Goal: Find specific page/section: Find specific page/section

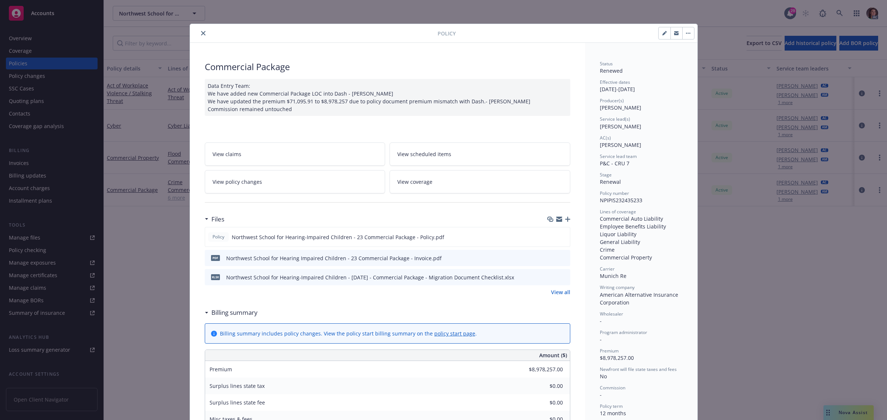
click at [201, 31] on icon "close" at bounding box center [203, 33] width 4 height 4
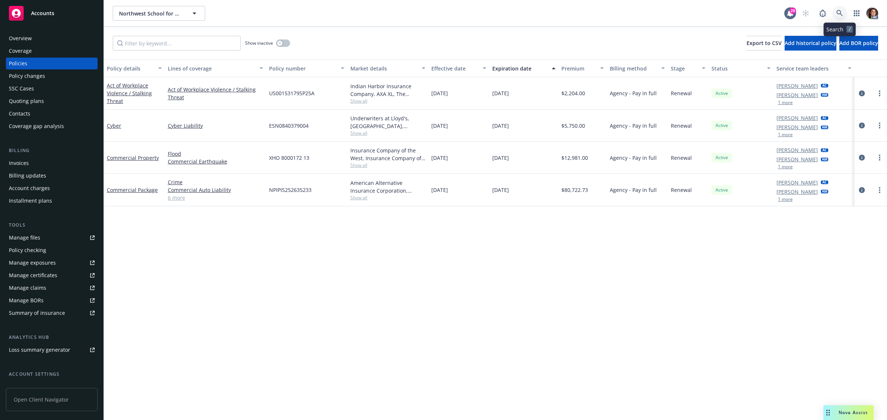
click at [841, 12] on icon at bounding box center [839, 13] width 7 height 7
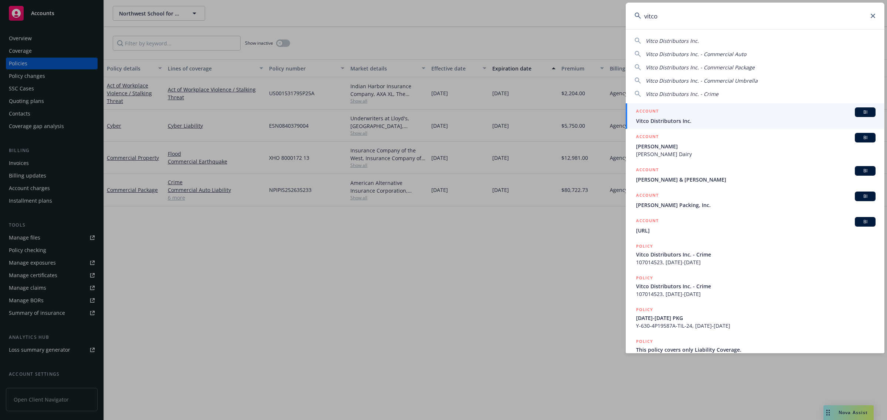
type input "vitco"
click at [669, 121] on span "Vitco Distributors Inc." at bounding box center [755, 121] width 239 height 8
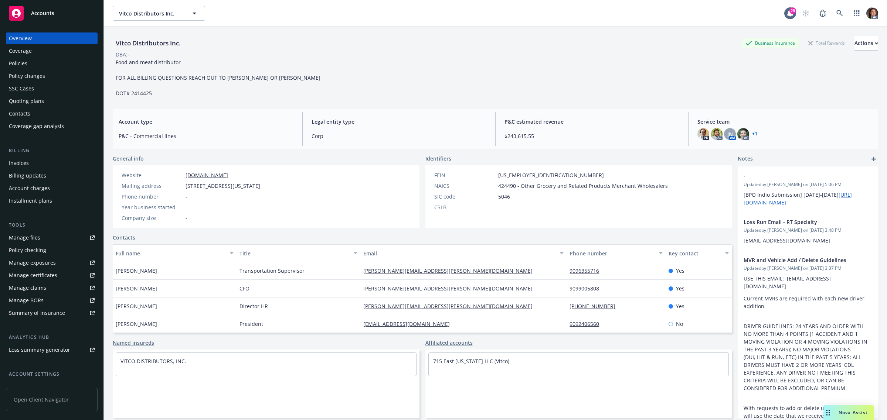
click at [20, 163] on div "Invoices" at bounding box center [19, 163] width 20 height 12
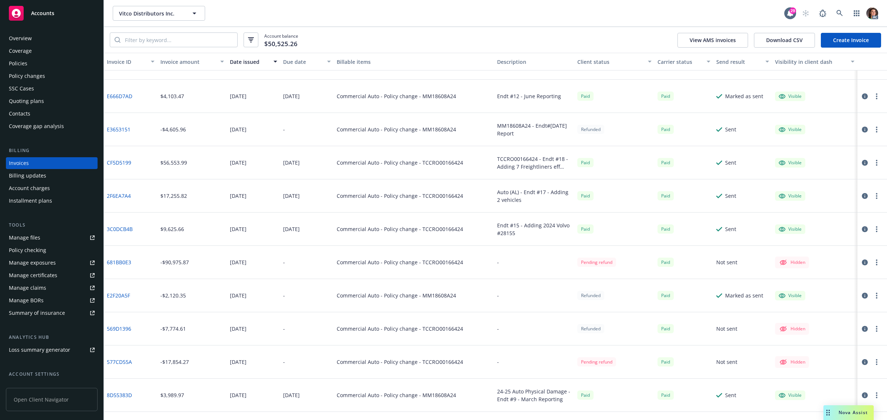
scroll to position [139, 0]
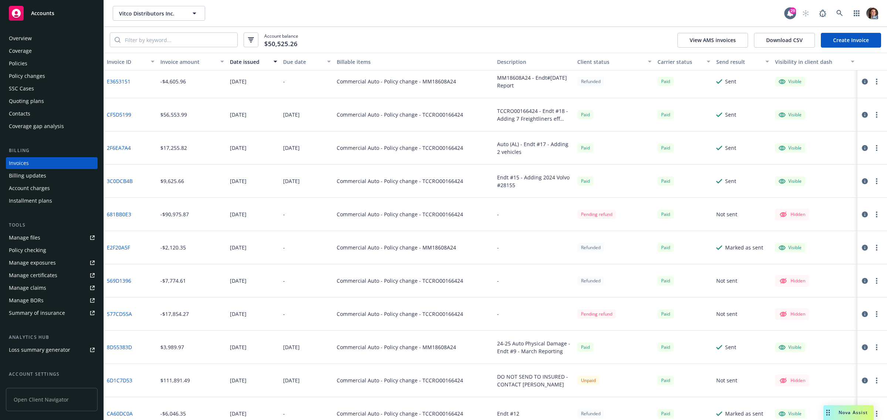
click at [861, 380] on icon "button" at bounding box center [864, 381] width 6 height 6
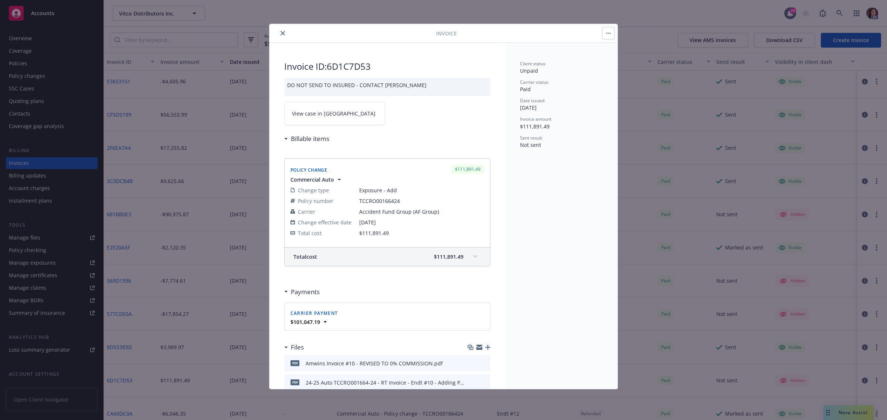
click at [316, 116] on span "View case in [GEOGRAPHIC_DATA]" at bounding box center [333, 114] width 83 height 8
click at [281, 32] on icon "close" at bounding box center [282, 33] width 4 height 4
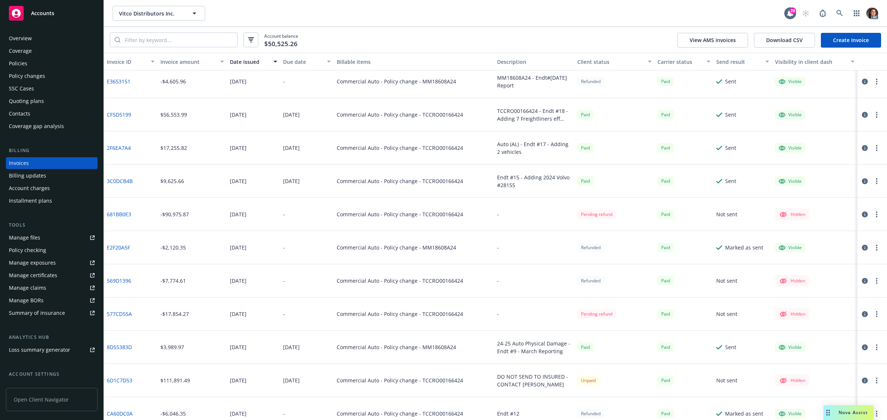
click at [861, 215] on icon "button" at bounding box center [864, 215] width 6 height 6
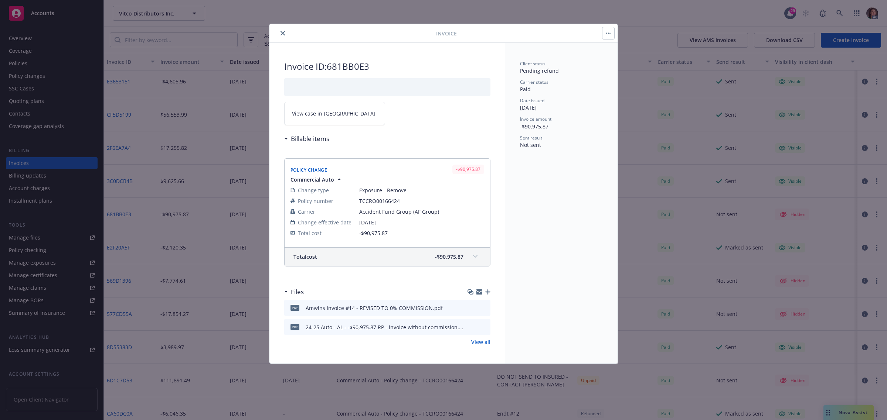
click at [320, 122] on link "View case in [GEOGRAPHIC_DATA]" at bounding box center [334, 113] width 101 height 23
click at [280, 32] on icon "close" at bounding box center [282, 33] width 4 height 4
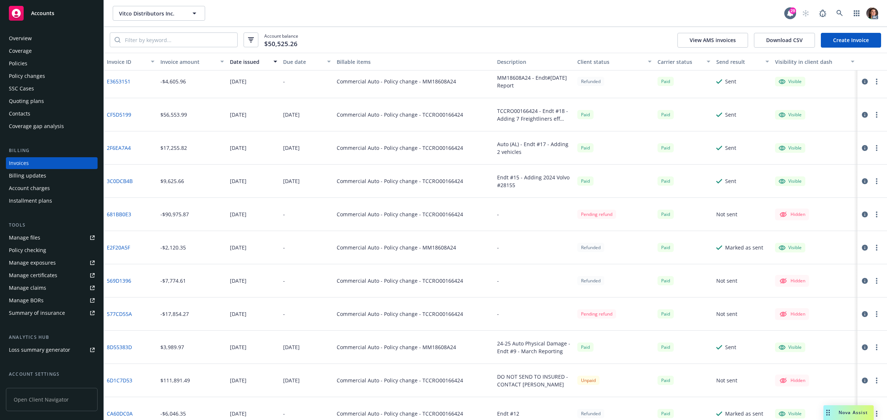
click at [861, 313] on icon "button" at bounding box center [864, 314] width 6 height 6
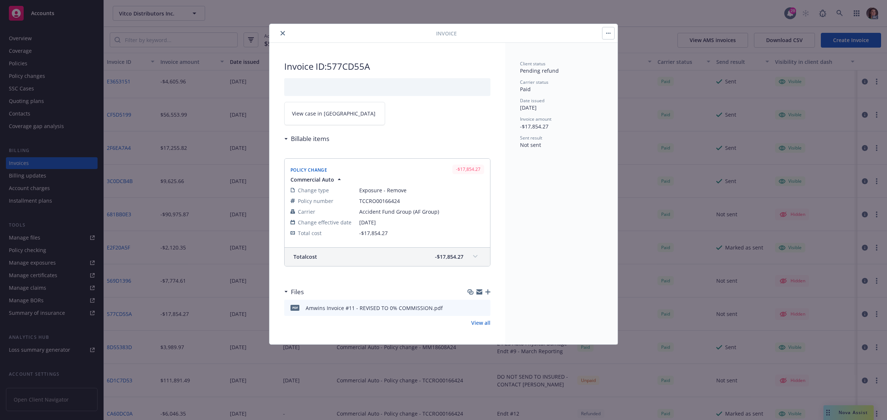
click at [307, 117] on span "View case in [GEOGRAPHIC_DATA]" at bounding box center [333, 114] width 83 height 8
click at [283, 35] on icon "close" at bounding box center [282, 33] width 4 height 4
